Goal: Task Accomplishment & Management: Manage account settings

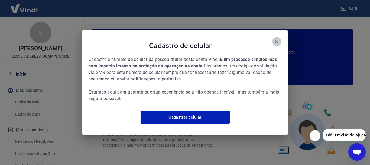
click at [277, 40] on icon "button" at bounding box center [277, 42] width 4 height 4
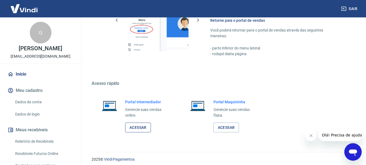
scroll to position [336, 0]
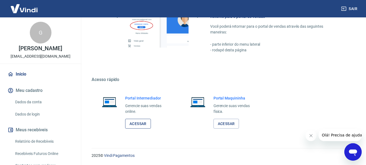
click at [141, 120] on link "Acessar" at bounding box center [138, 123] width 26 height 10
